Goal: Transaction & Acquisition: Purchase product/service

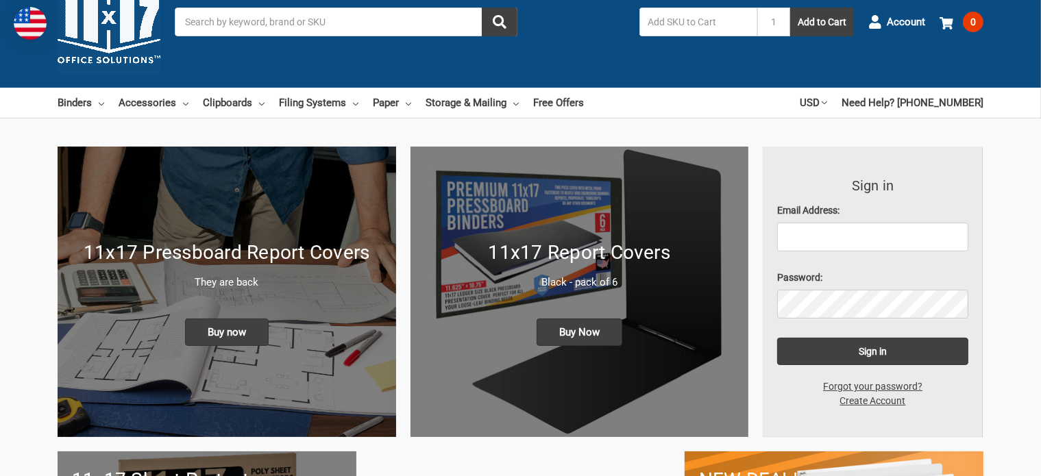
scroll to position [69, 0]
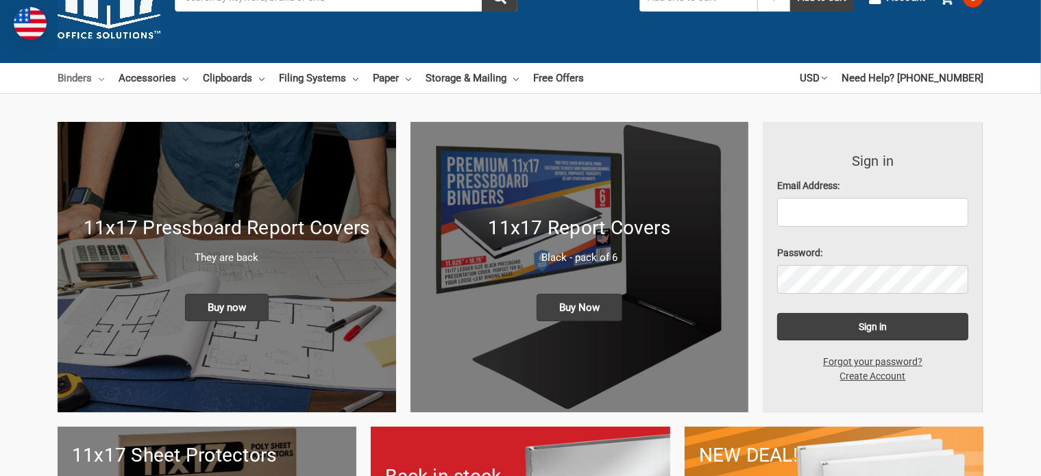
type input "[PERSON_NAME][EMAIL_ADDRESS][PERSON_NAME][DOMAIN_NAME]"
click at [94, 75] on link "Binders" at bounding box center [81, 78] width 47 height 30
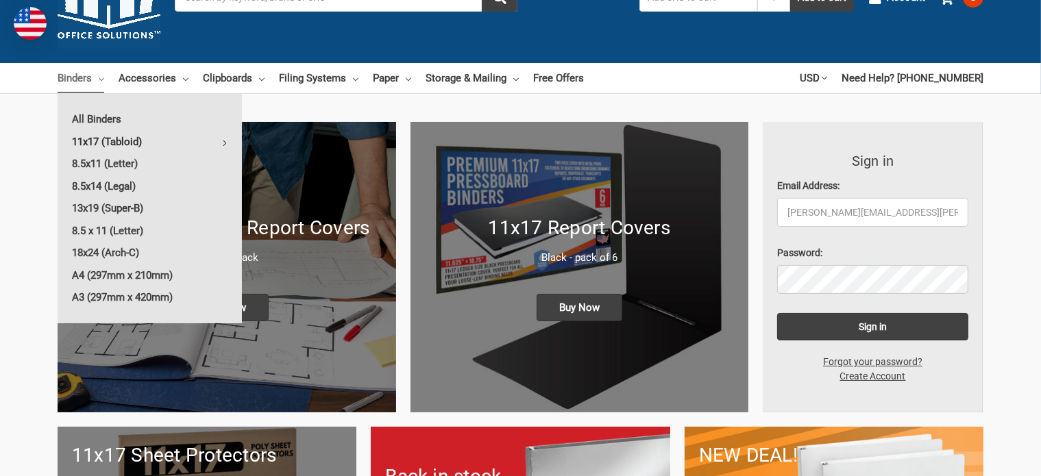
click at [117, 136] on link "11x17 (Tabloid)" at bounding box center [150, 142] width 184 height 22
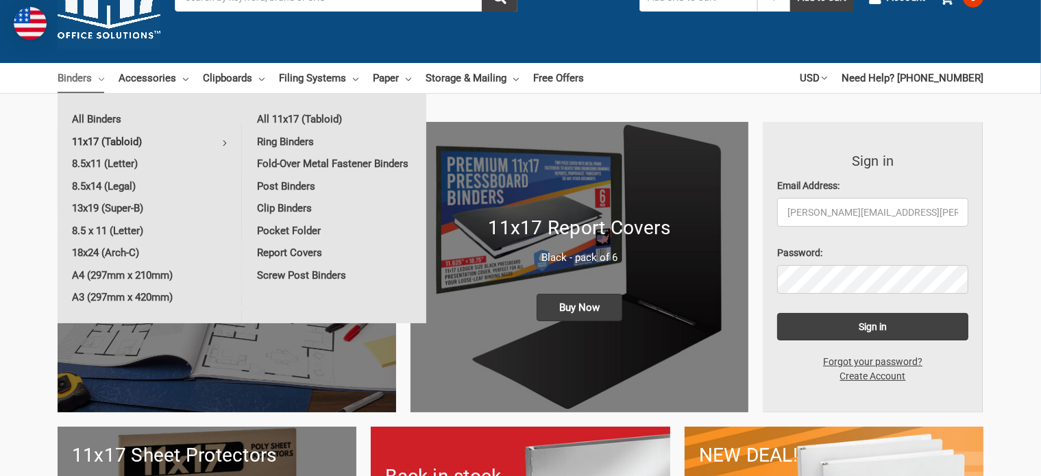
click at [96, 142] on link "11x17 (Tabloid)" at bounding box center [150, 142] width 184 height 22
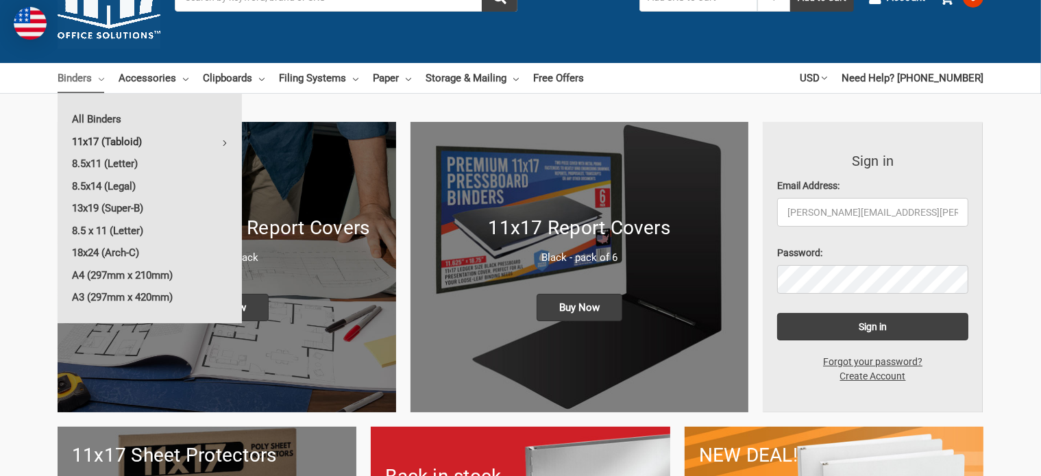
click at [167, 145] on link "11x17 (Tabloid)" at bounding box center [150, 142] width 184 height 22
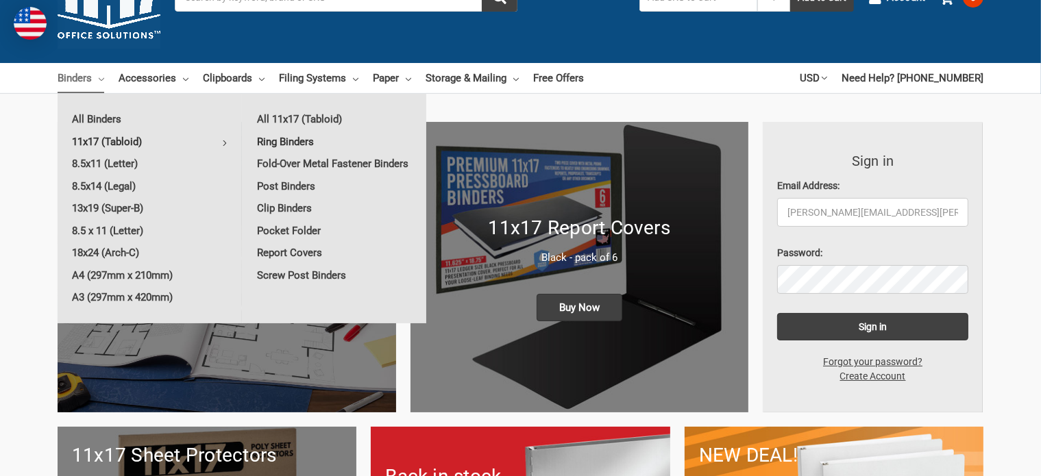
click at [293, 145] on link "Ring Binders" at bounding box center [335, 142] width 184 height 22
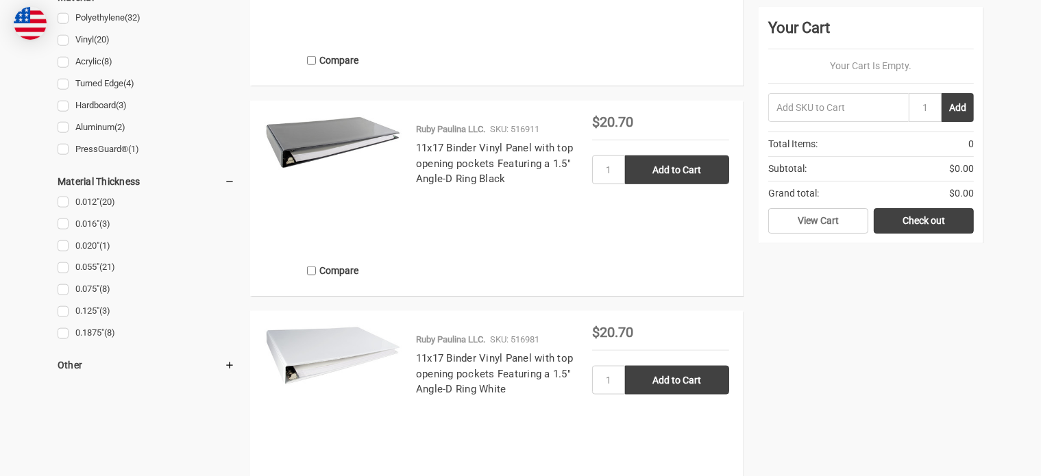
scroll to position [1440, 0]
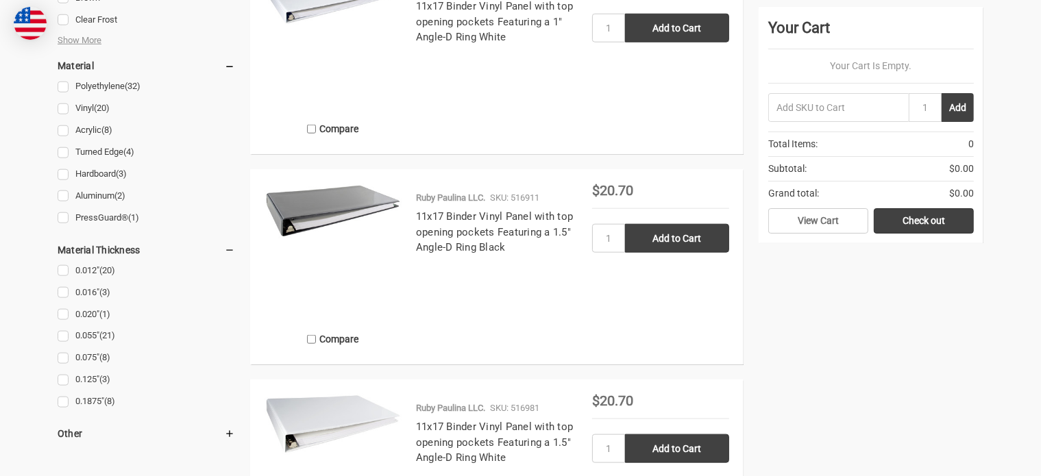
click at [320, 194] on img at bounding box center [333, 211] width 137 height 55
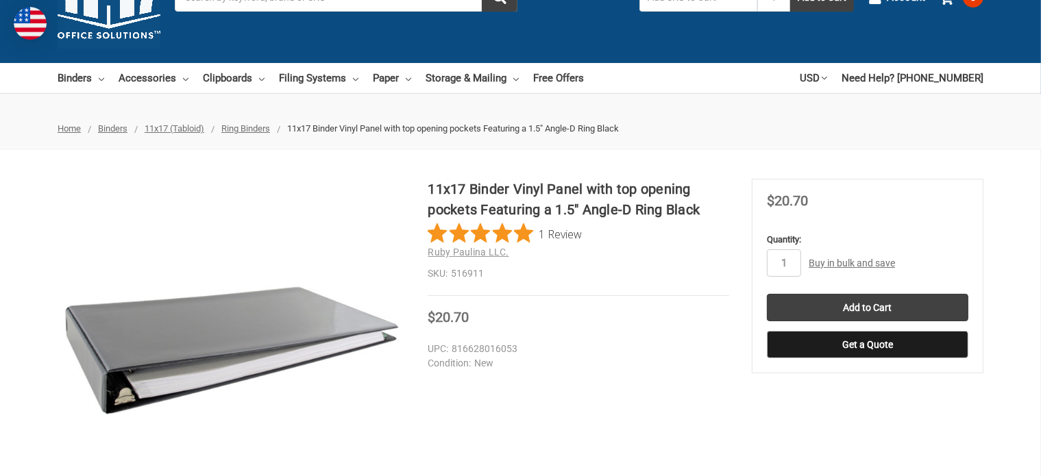
click at [321, 307] on img at bounding box center [231, 350] width 343 height 137
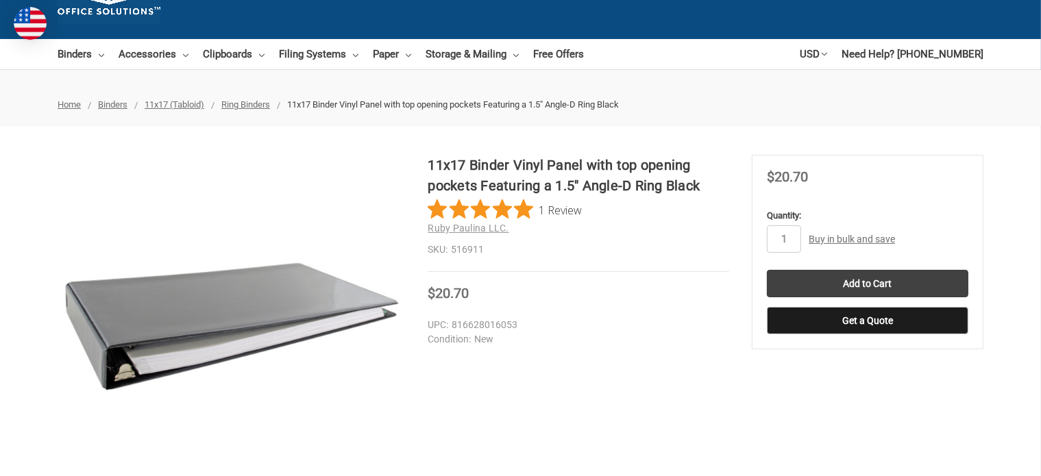
scroll to position [69, 0]
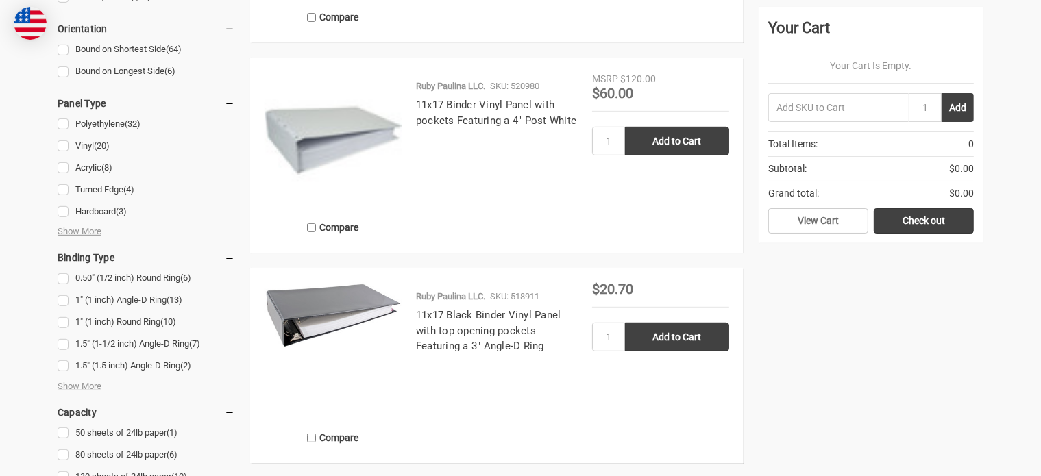
scroll to position [686, 0]
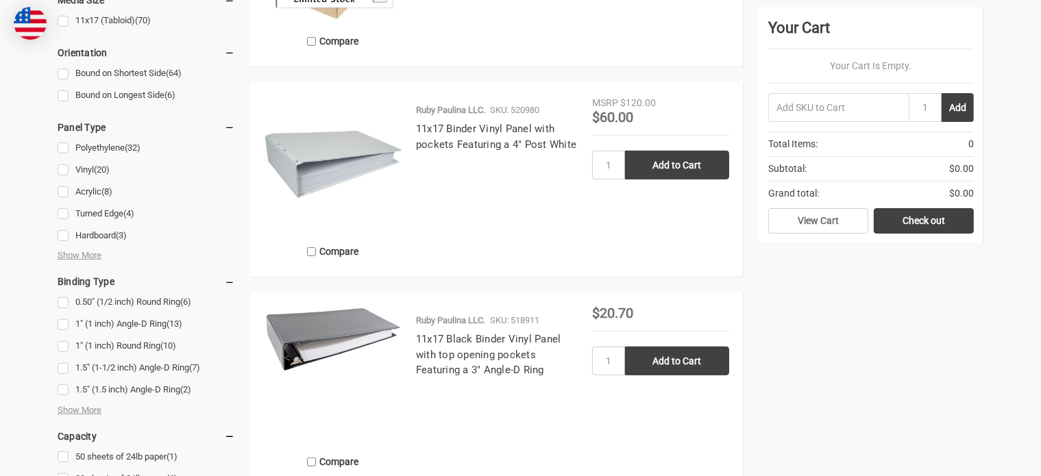
click at [607, 313] on span "$20.70" at bounding box center [612, 313] width 41 height 16
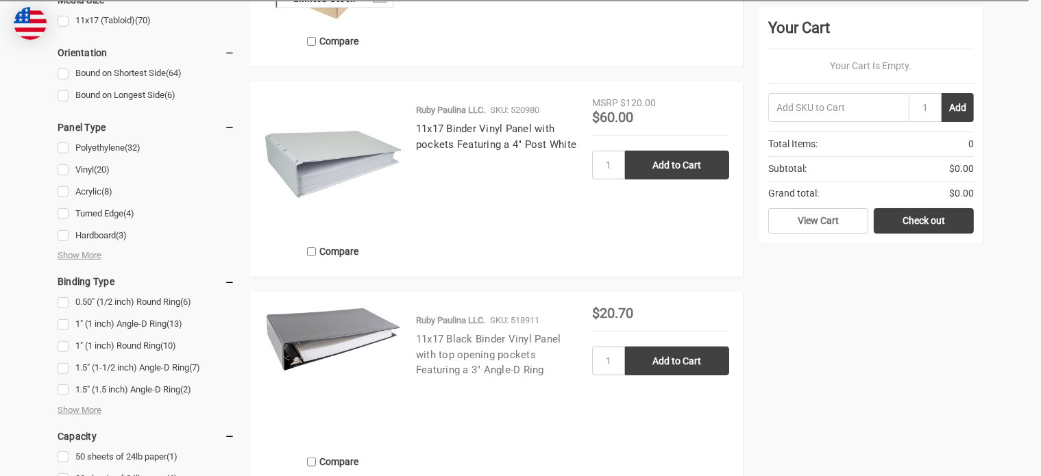
click at [493, 335] on link "11x17 Black Binder Vinyl Panel with top opening pockets Featuring a 3" Angle-D …" at bounding box center [488, 354] width 145 height 43
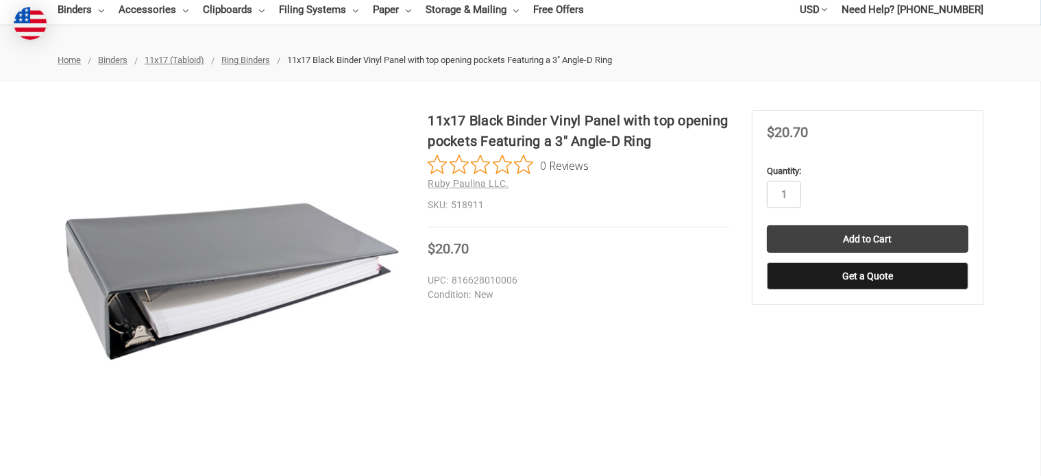
drag, startPoint x: 267, startPoint y: 181, endPoint x: 310, endPoint y: 259, distance: 89.0
click at [329, 289] on div at bounding box center [231, 281] width 343 height 343
click at [299, 252] on img at bounding box center [231, 281] width 343 height 167
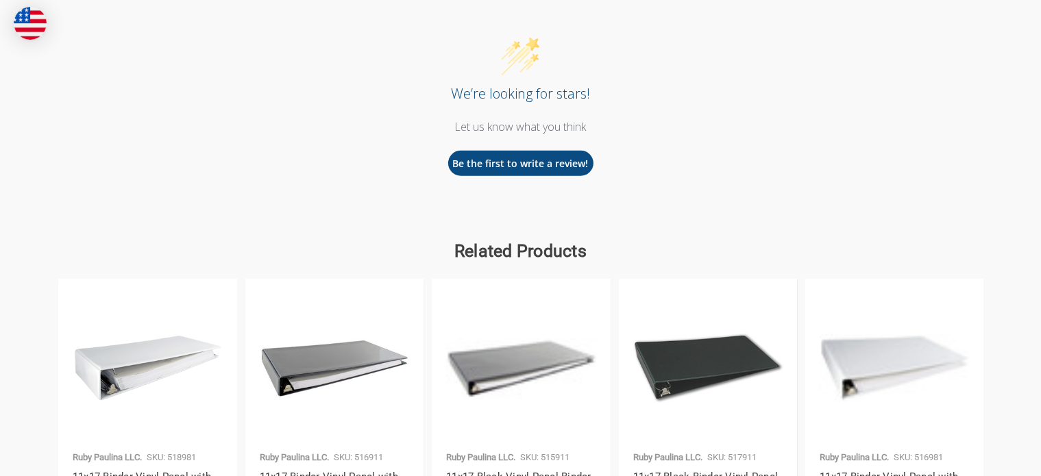
scroll to position [960, 0]
